Goal: Find specific page/section: Find specific page/section

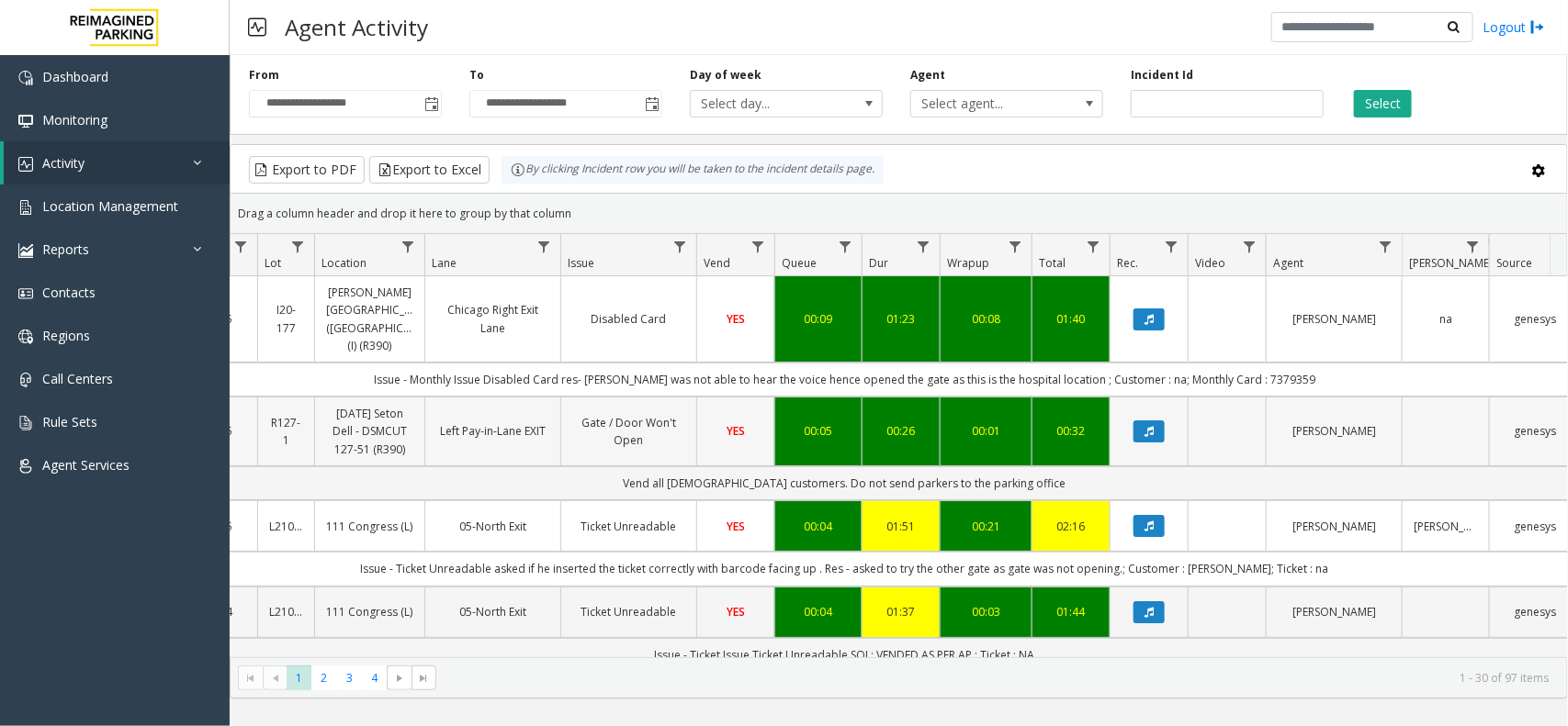
scroll to position [459, 244]
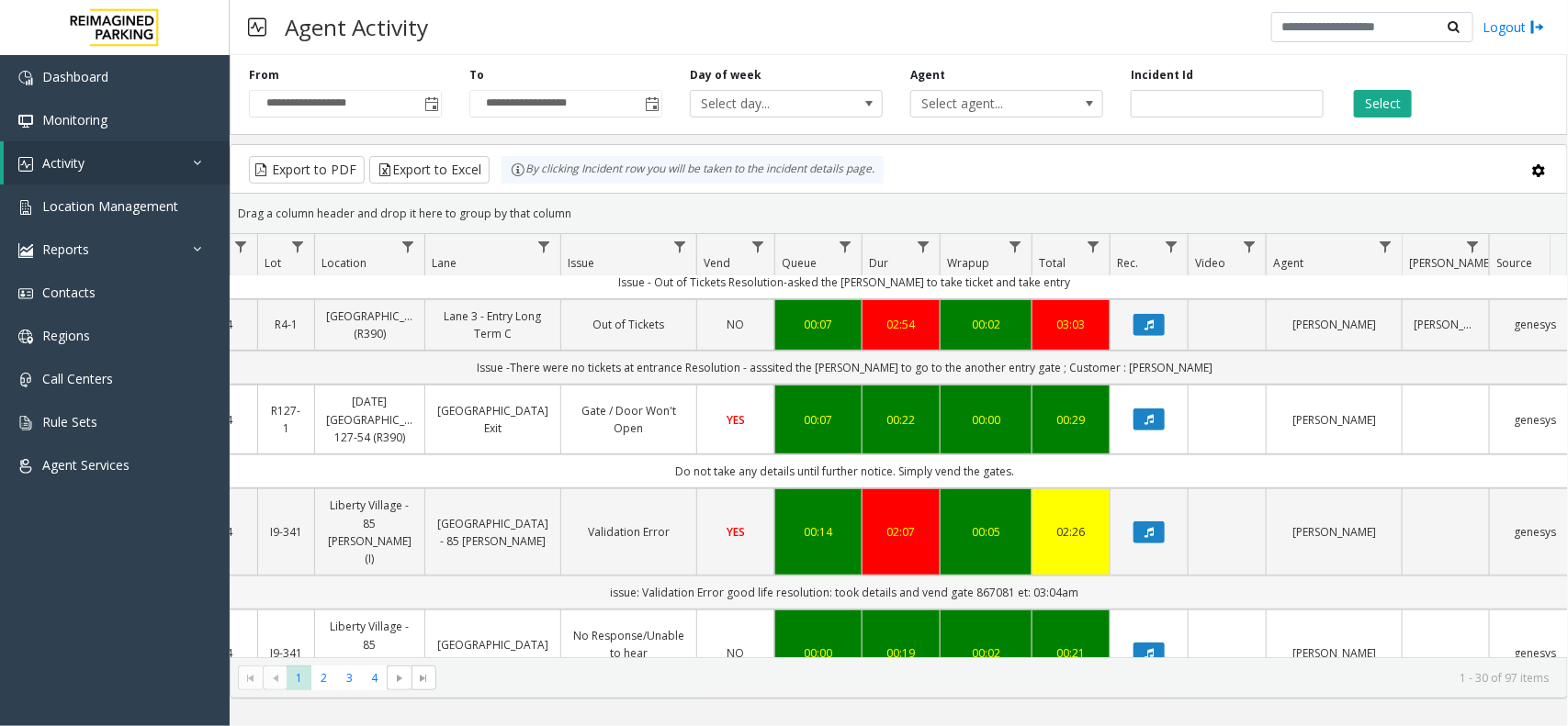
drag, startPoint x: 979, startPoint y: 562, endPoint x: 572, endPoint y: 576, distance: 407.2
click at [572, 576] on td "issue: Validation Error good life resolution: took details and vend gate 867081…" at bounding box center [844, 592] width 1655 height 34
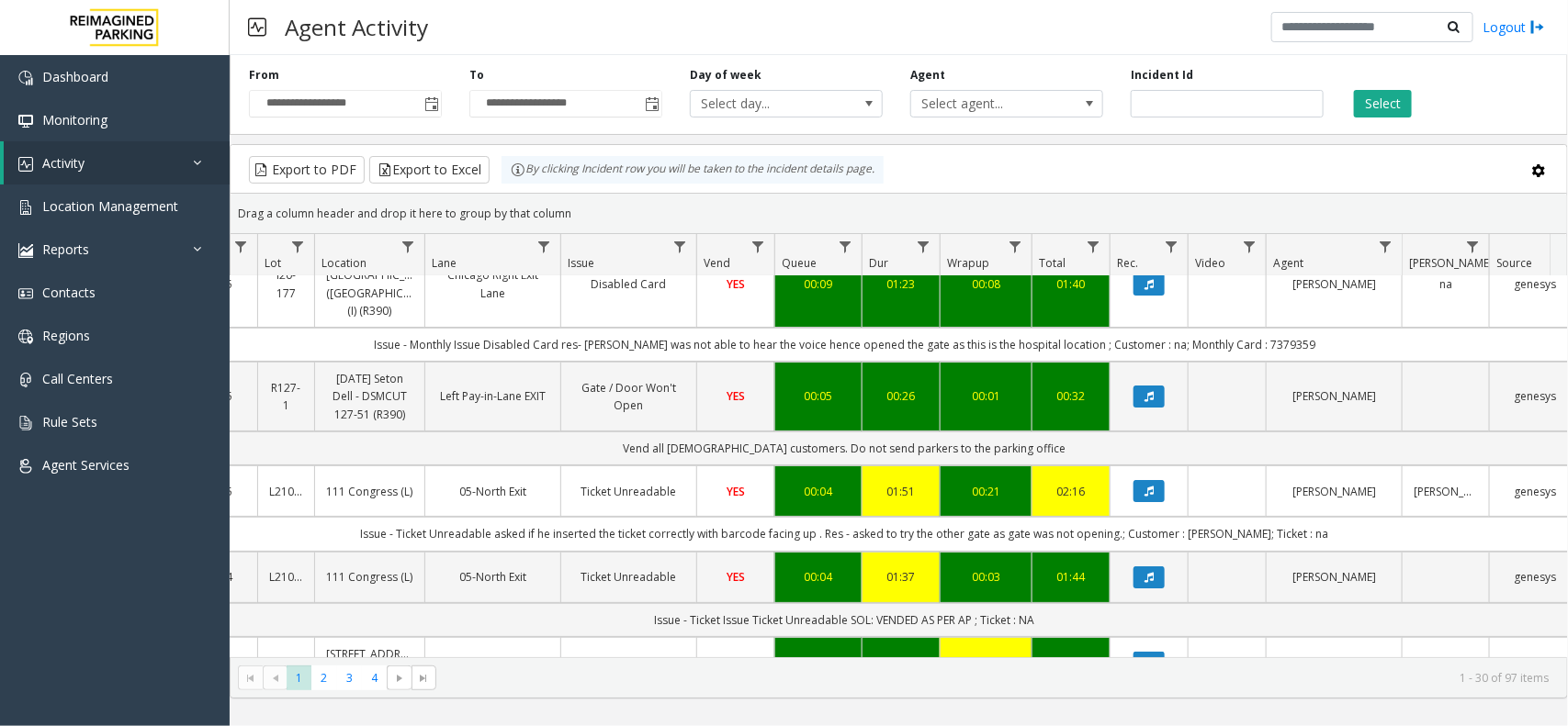
scroll to position [0, 244]
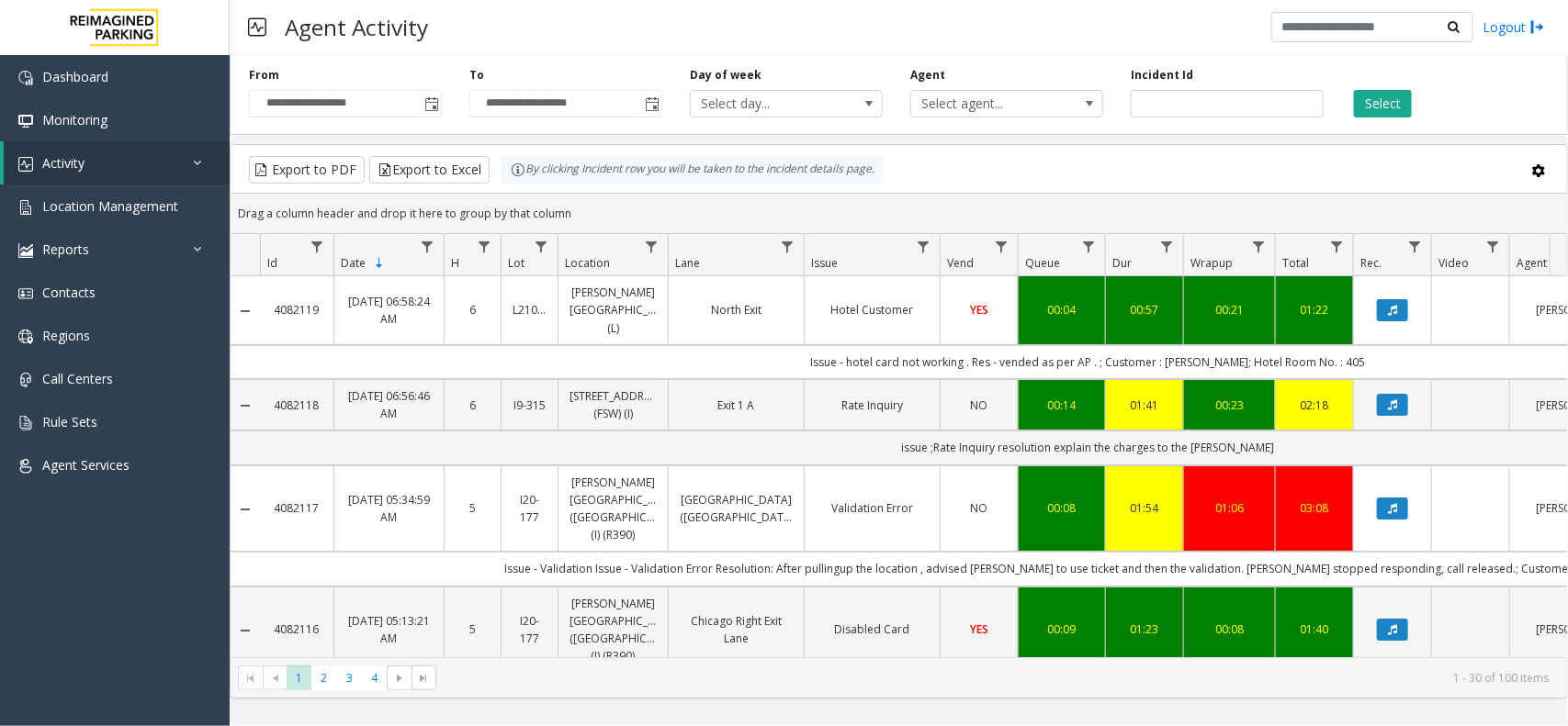
scroll to position [0, 244]
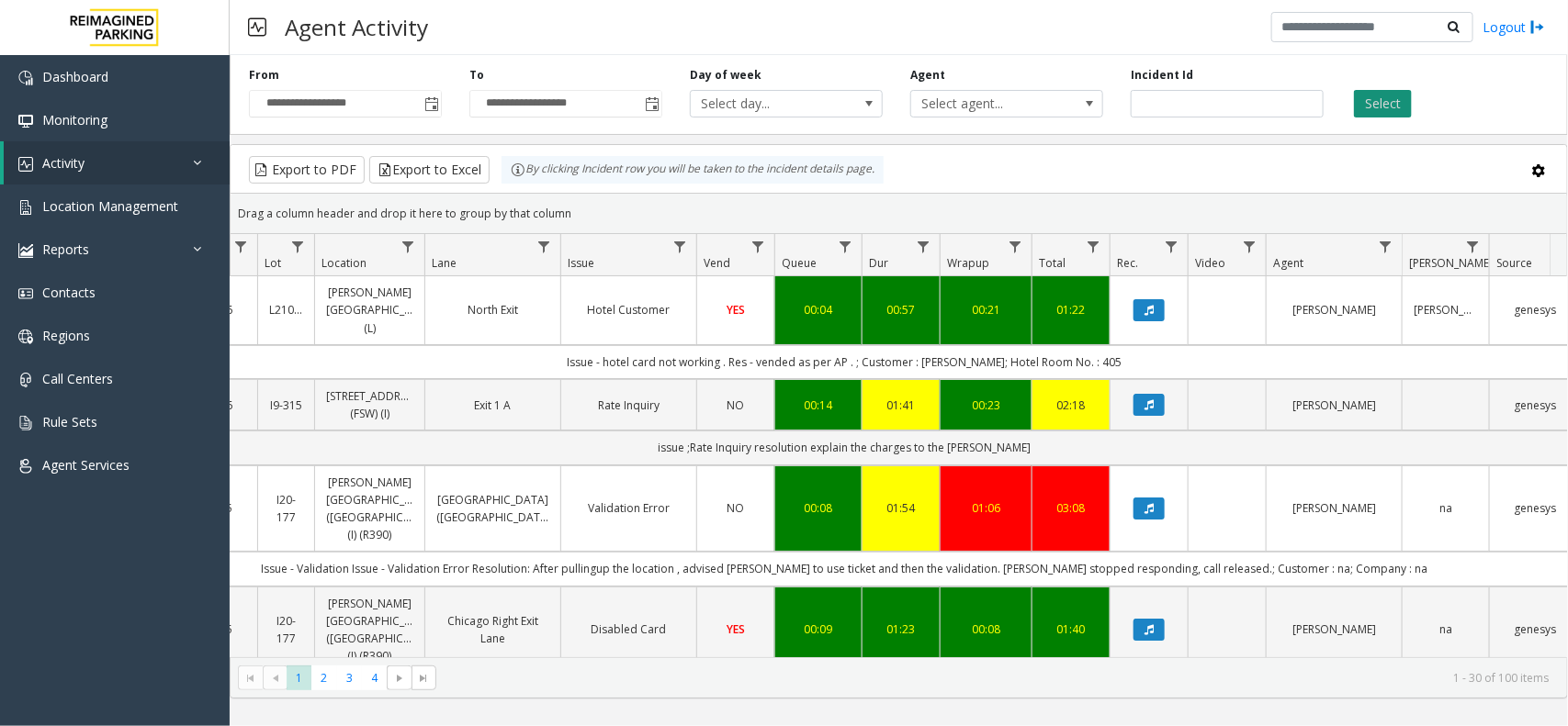
click at [1403, 106] on button "Select" at bounding box center [1382, 104] width 58 height 28
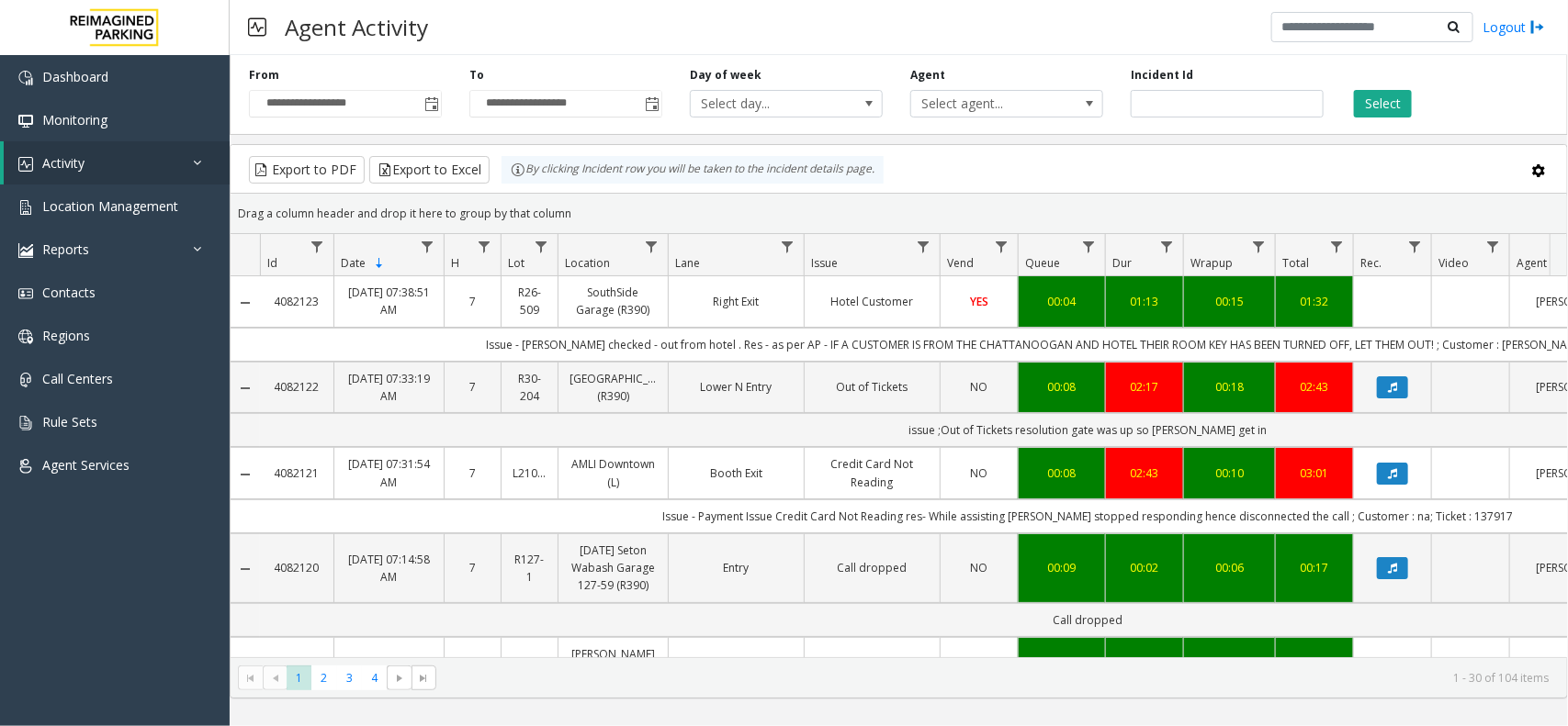
scroll to position [0, 244]
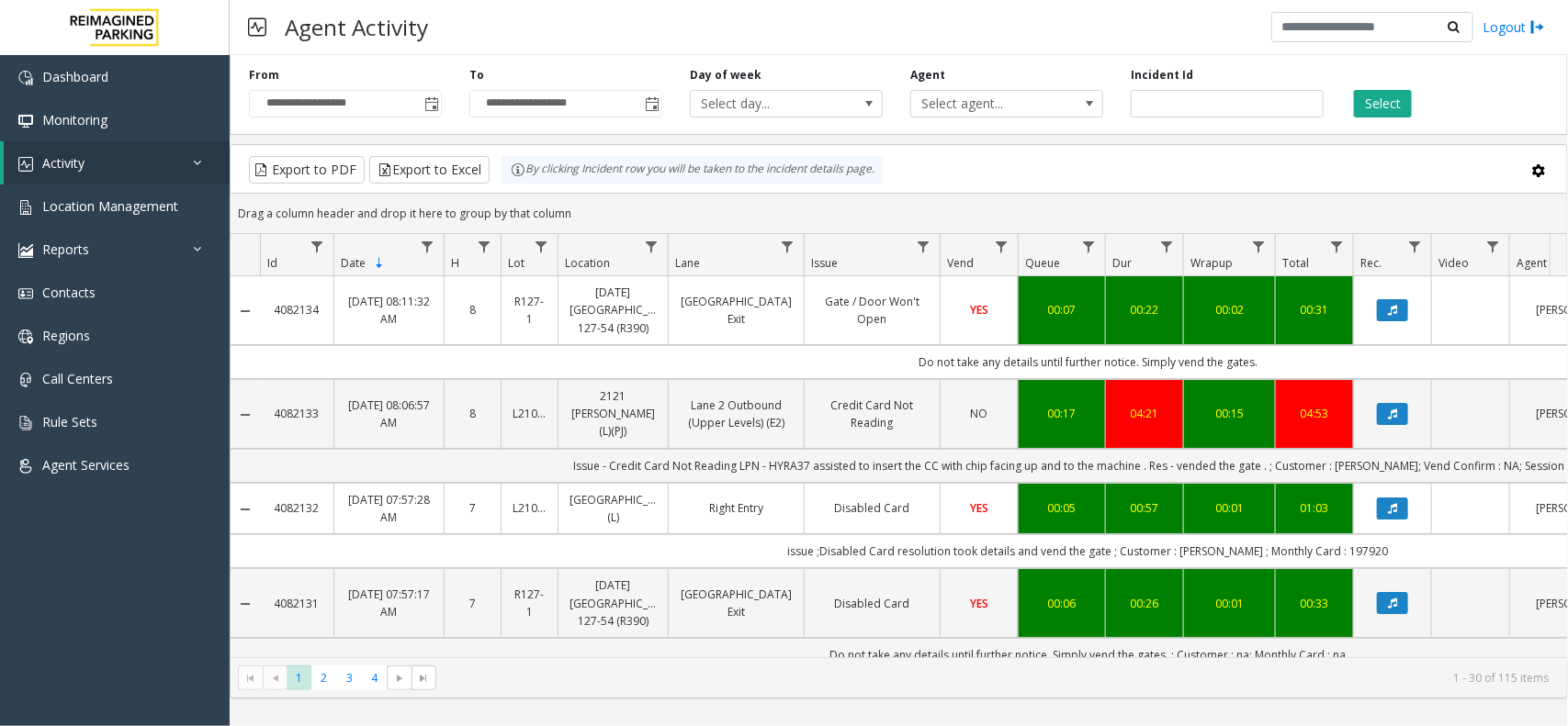
scroll to position [0, 244]
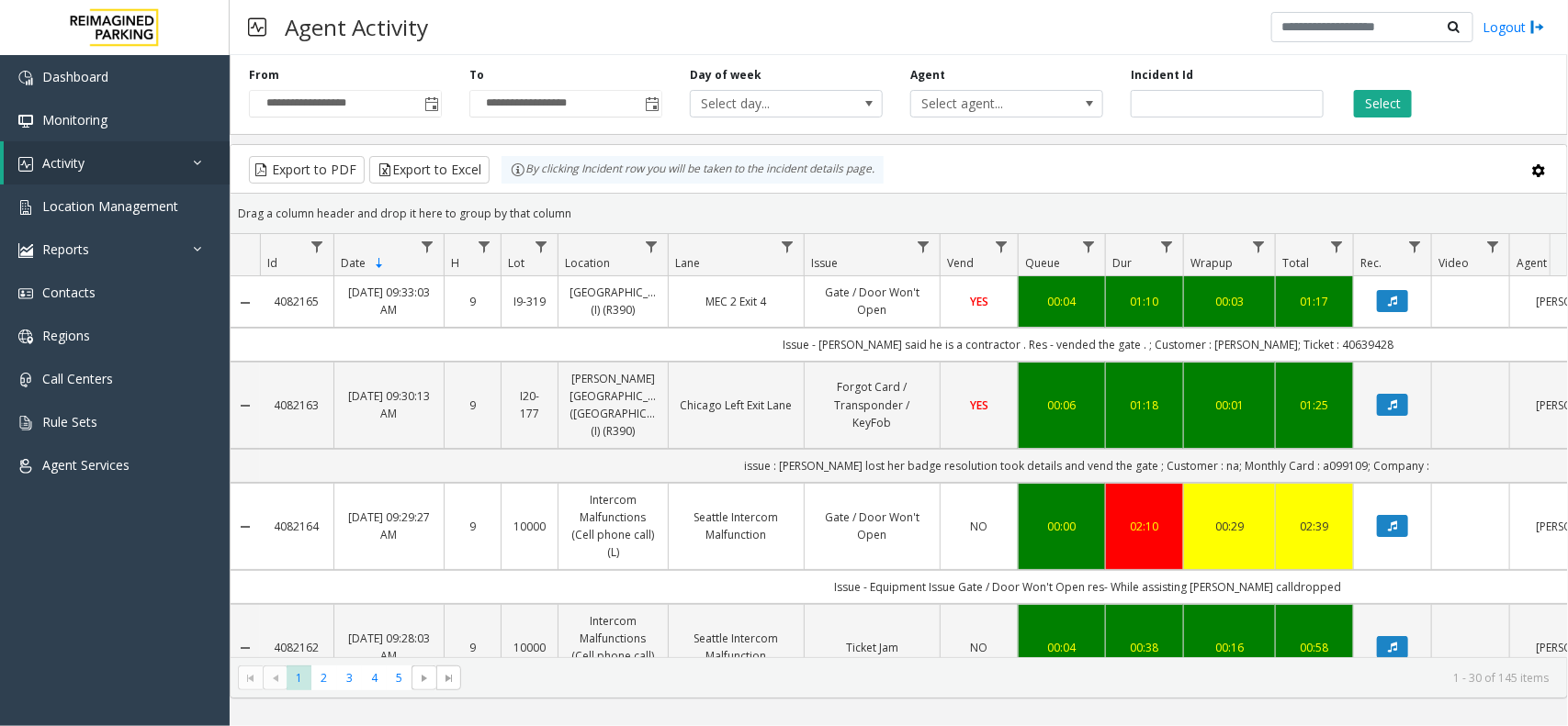
scroll to position [0, 244]
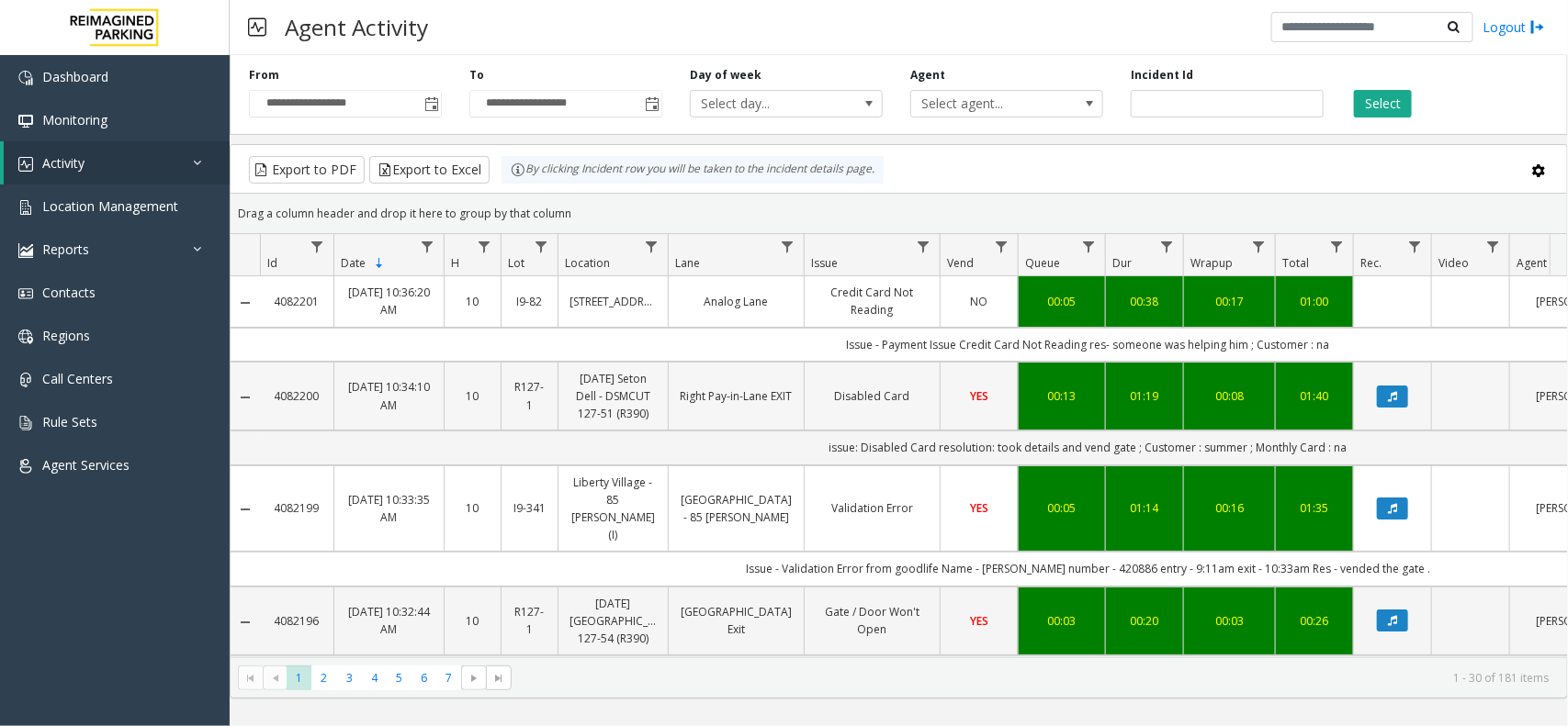
scroll to position [0, 244]
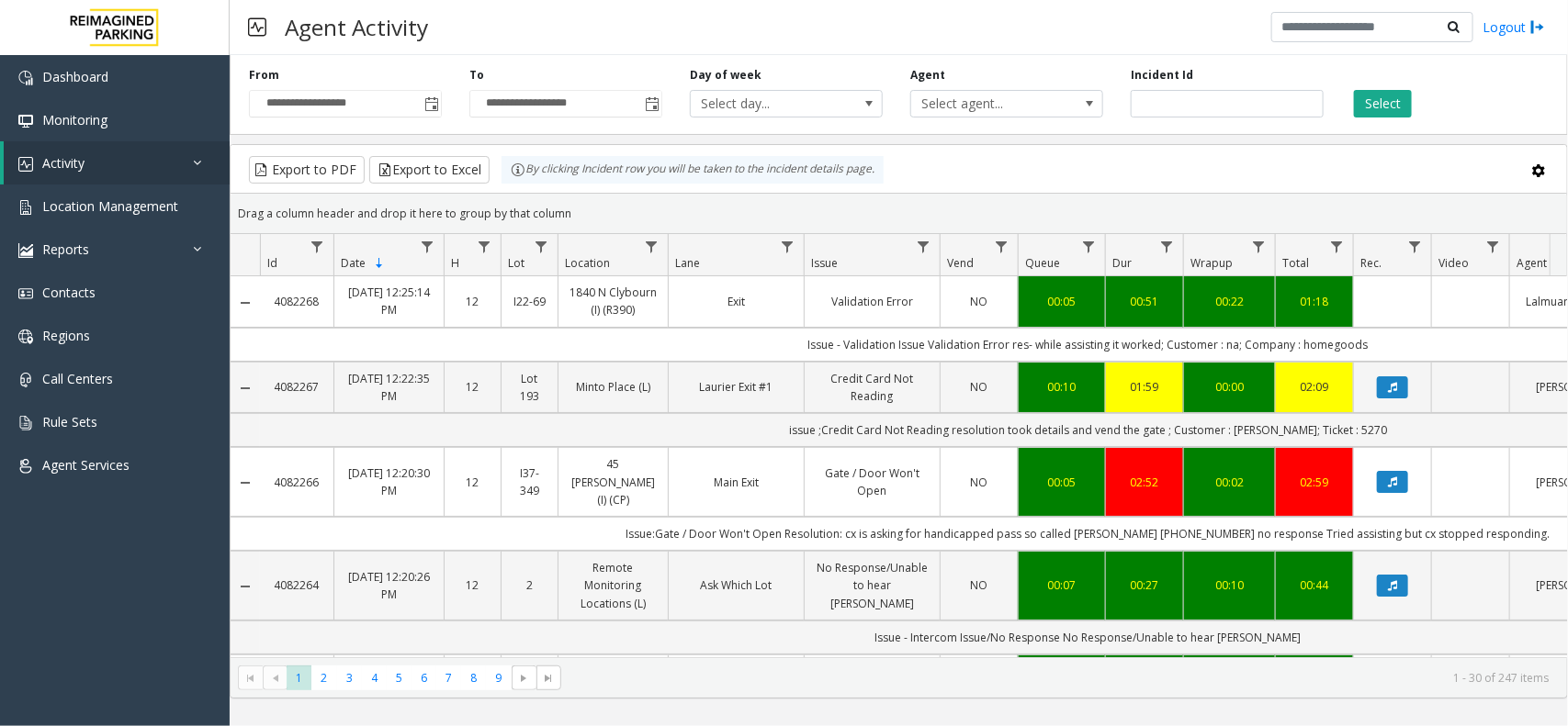
scroll to position [0, 244]
